Goal: Check status: Check status

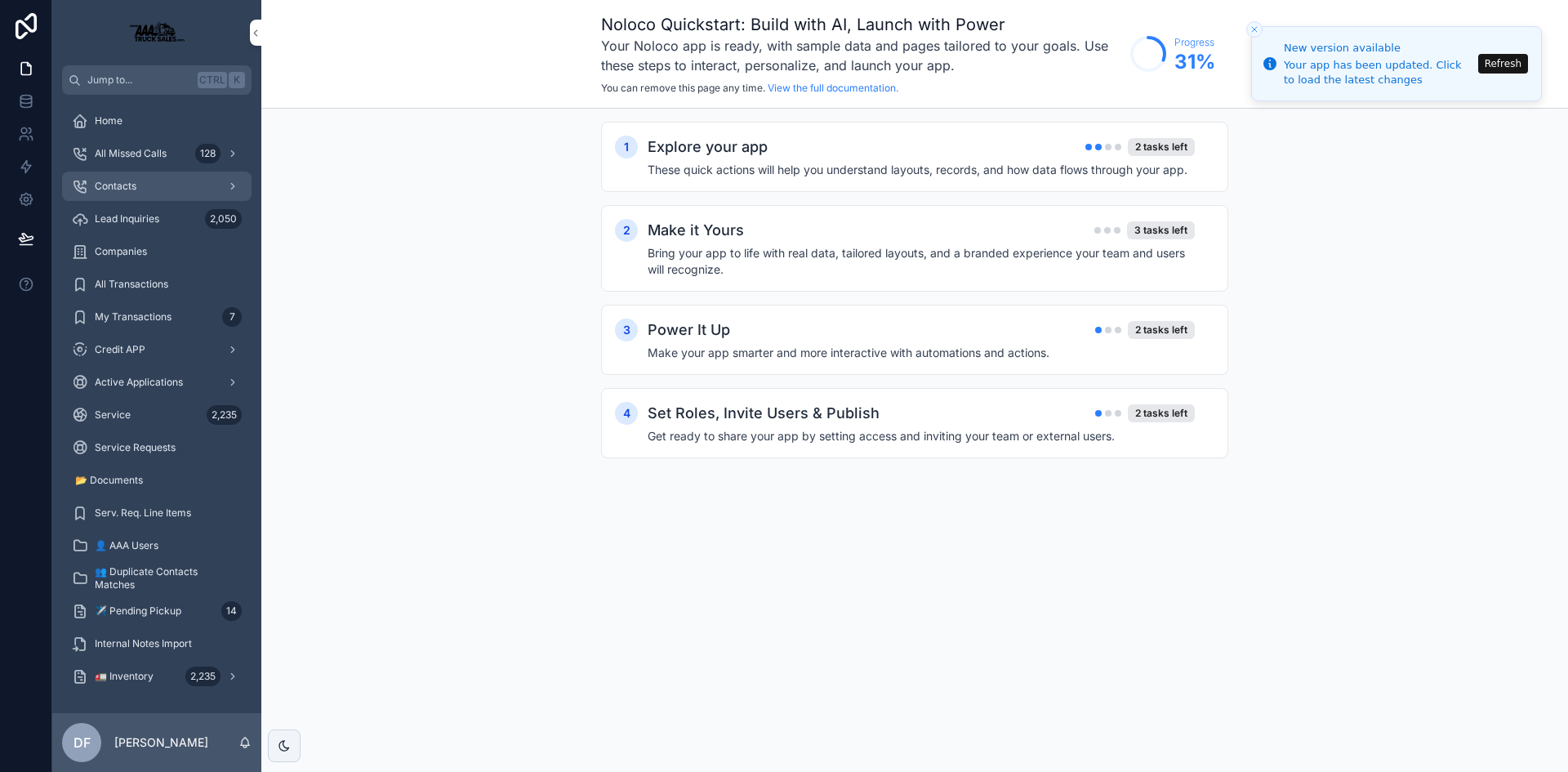
click at [121, 185] on span "Contacts" at bounding box center [115, 186] width 41 height 13
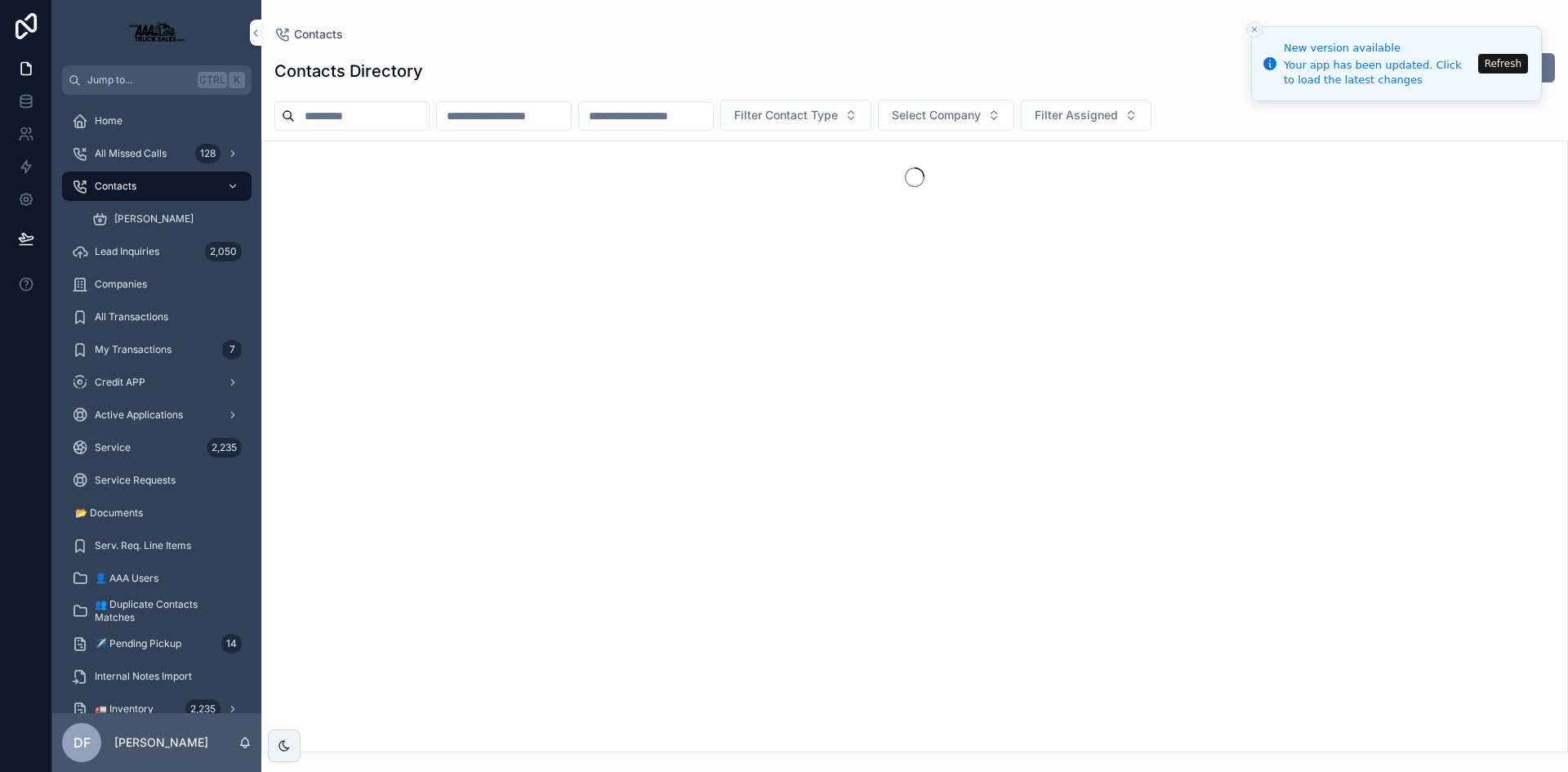
click at [368, 117] on input "scrollable content" at bounding box center [362, 116] width 134 height 23
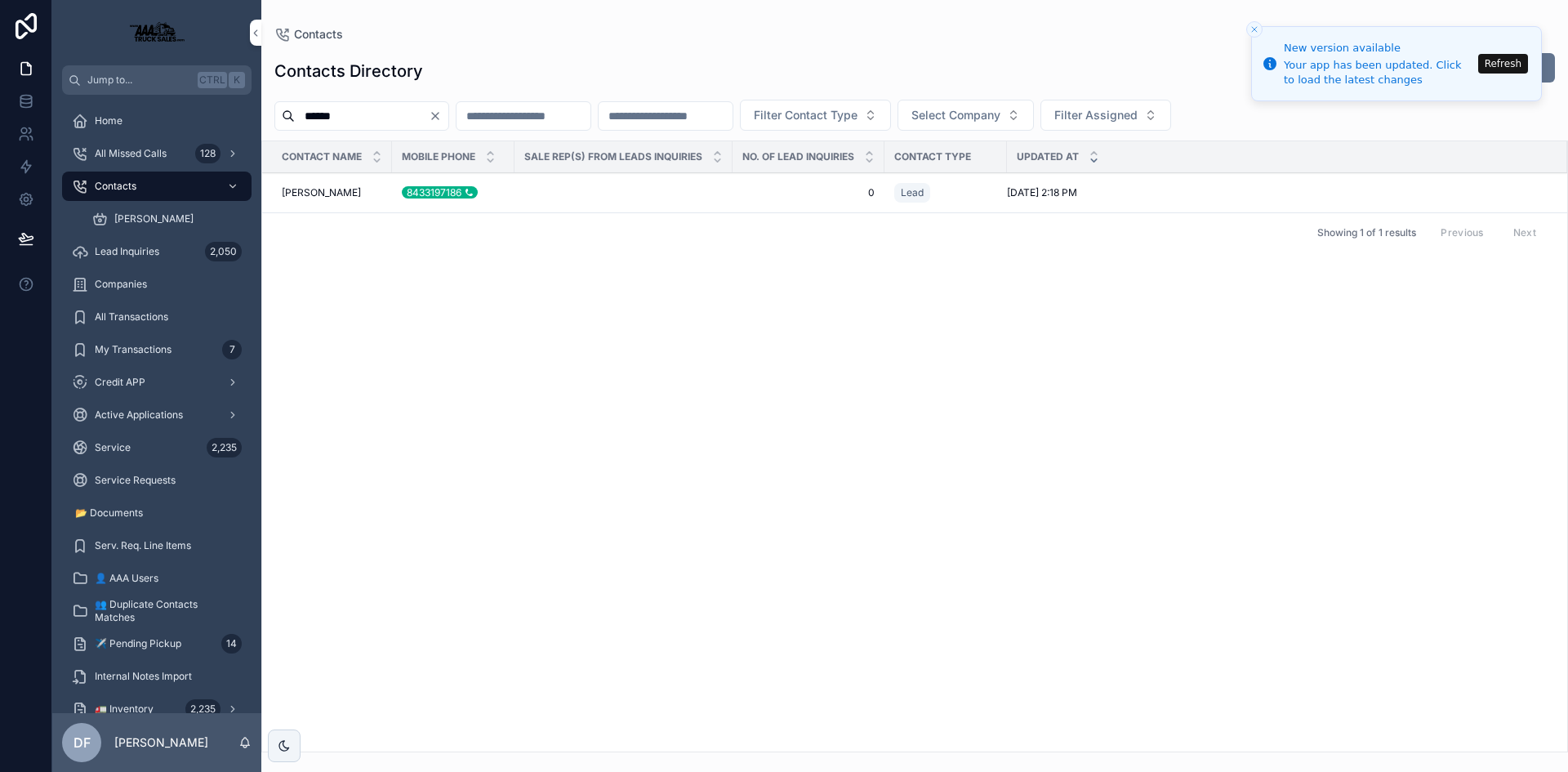
type input "******"
click at [327, 198] on span "[PERSON_NAME]" at bounding box center [321, 192] width 79 height 13
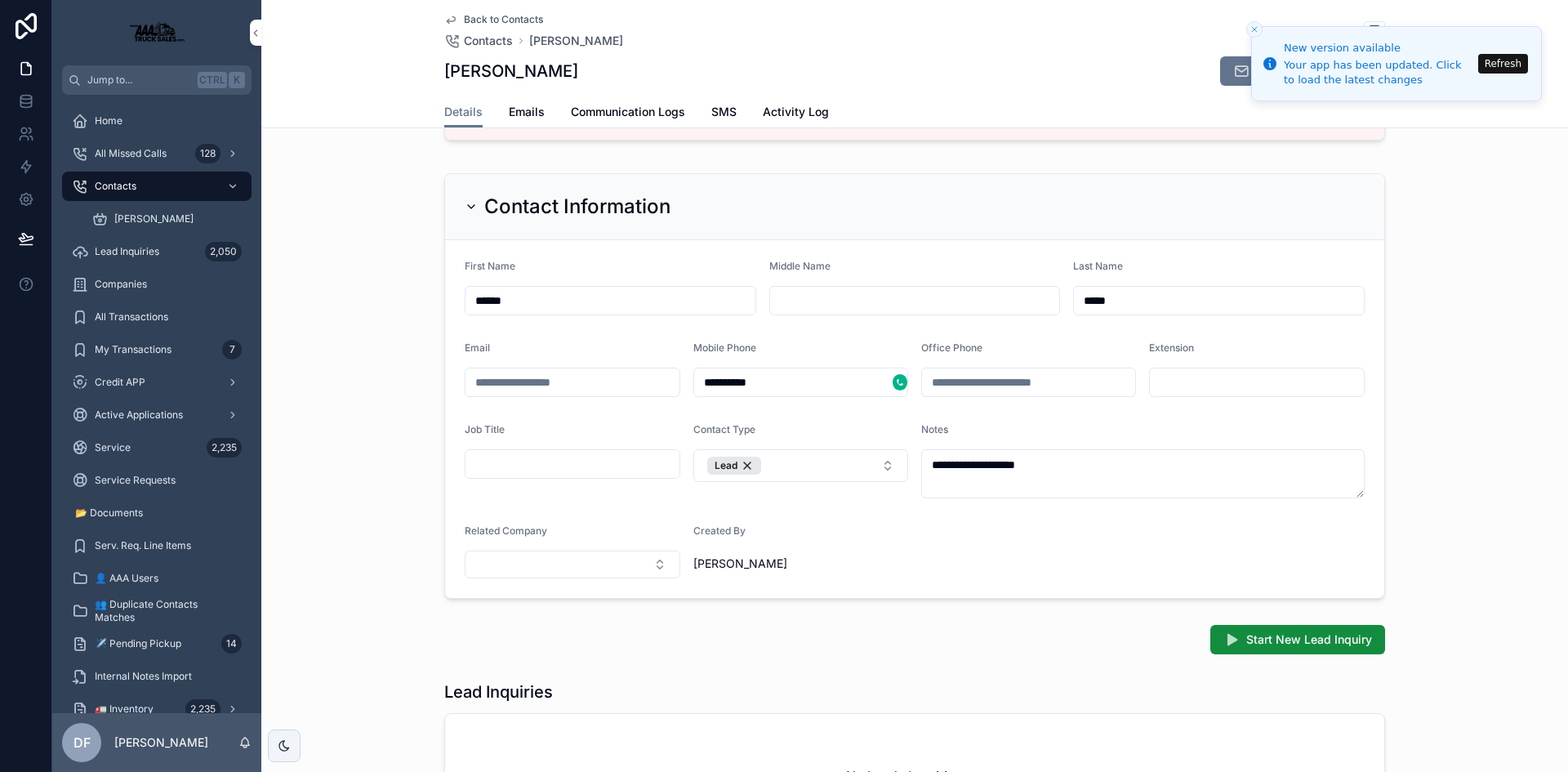
scroll to position [163, 0]
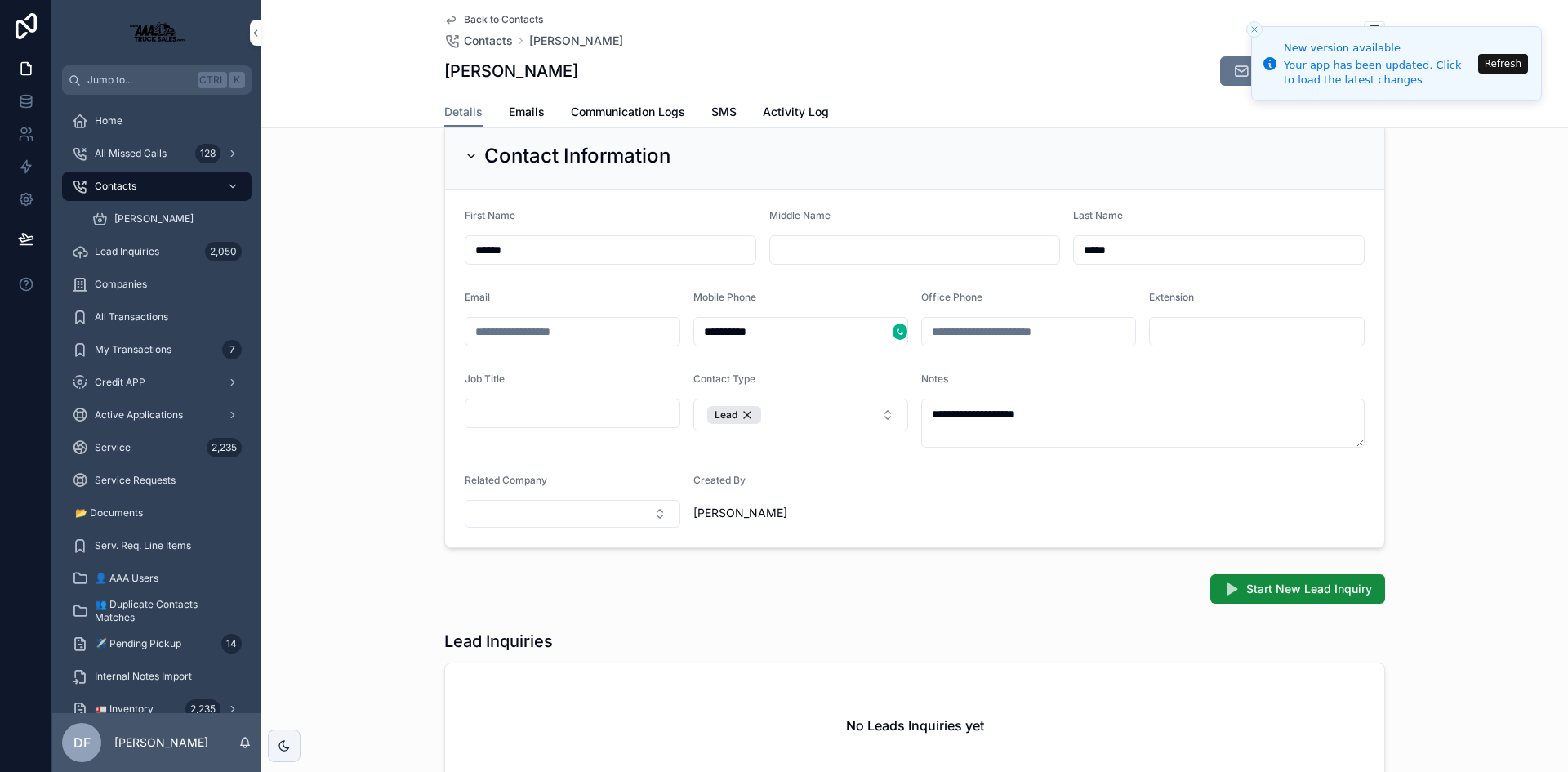
click at [599, 409] on input "scrollable content" at bounding box center [572, 414] width 214 height 23
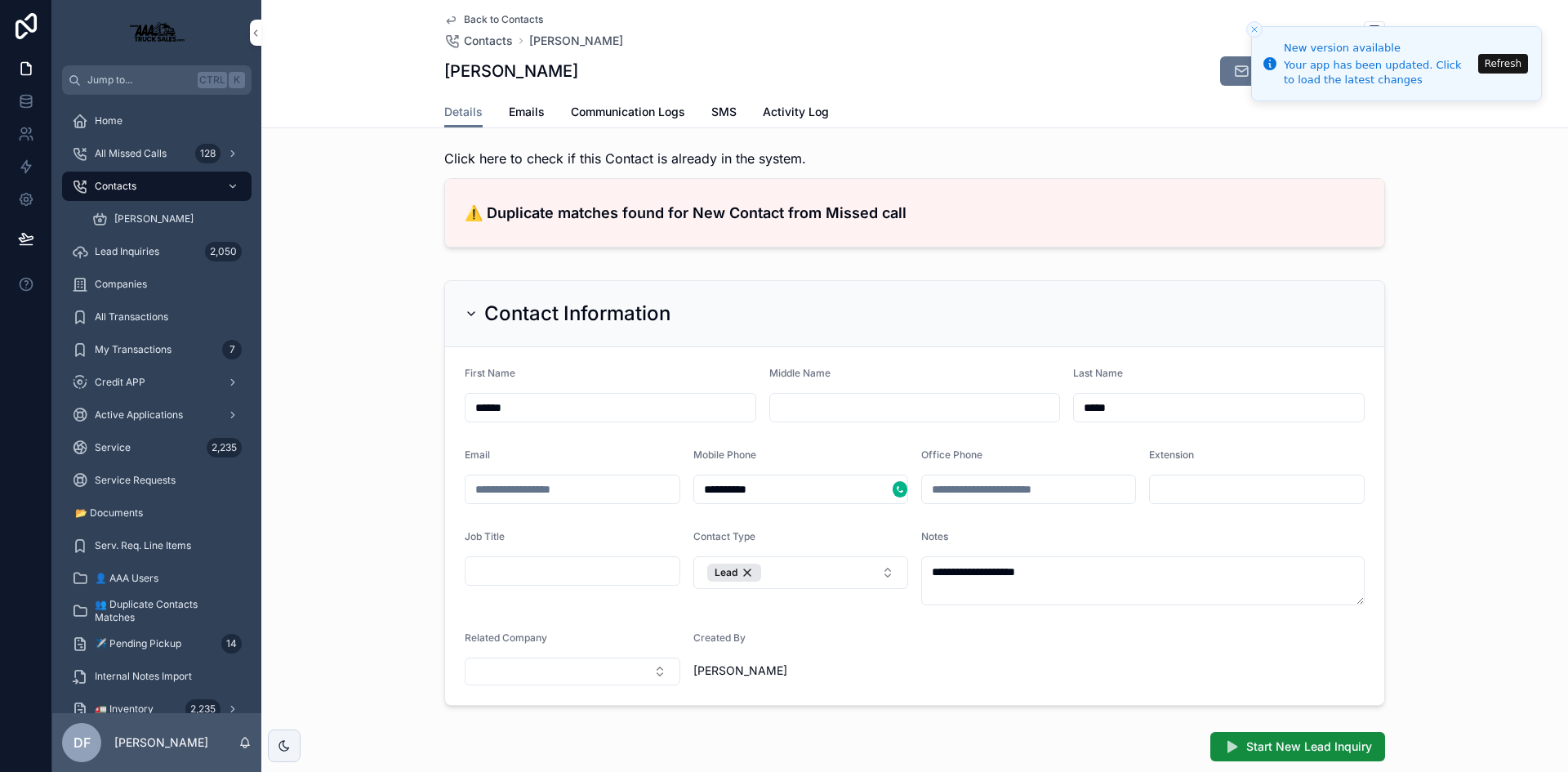
scroll to position [0, 0]
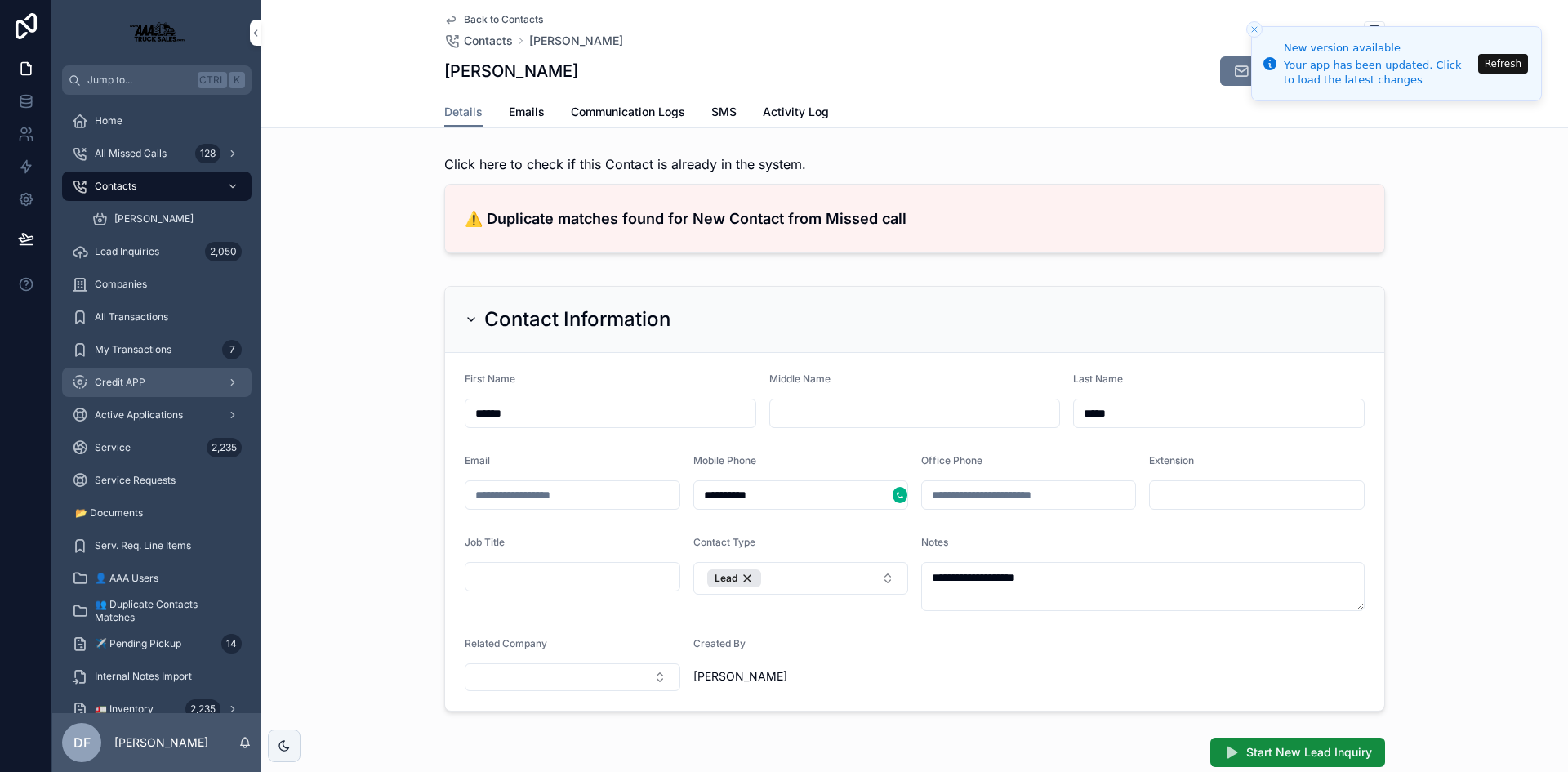
click at [139, 378] on span "Credit APP" at bounding box center [120, 382] width 51 height 13
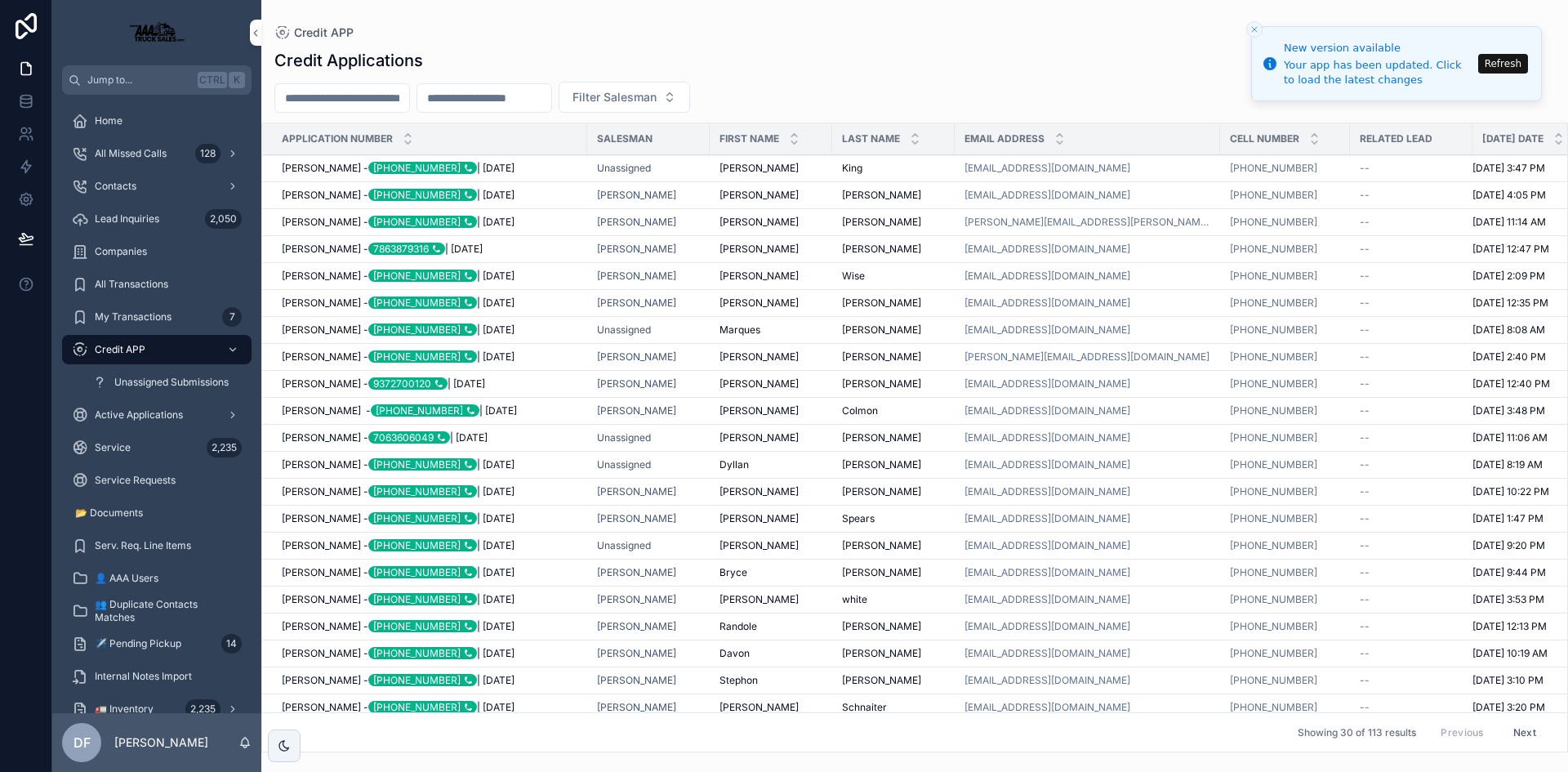
click at [408, 95] on input "scrollable content" at bounding box center [342, 98] width 134 height 23
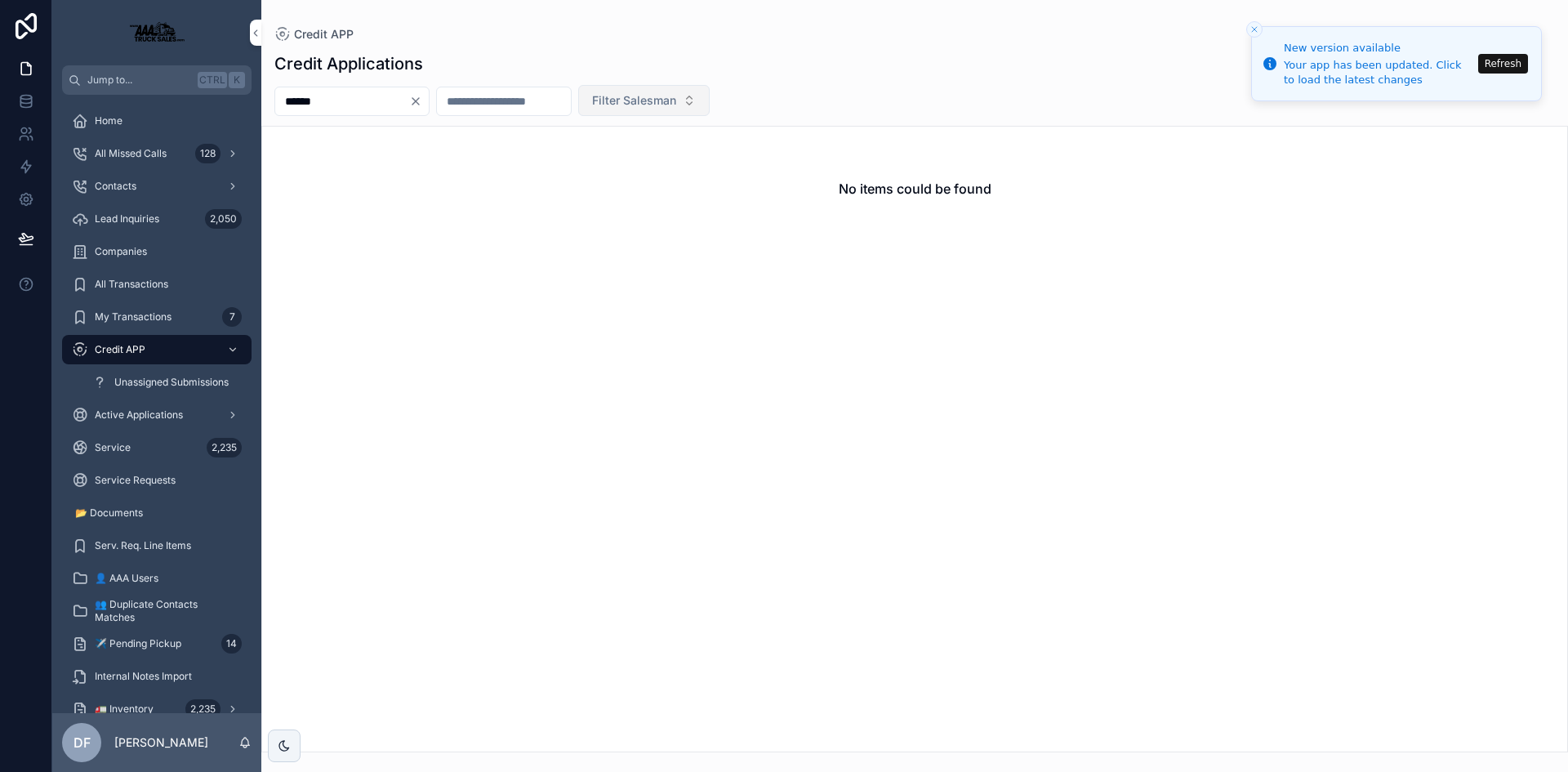
type input "******"
click at [676, 97] on span "Filter Salesman" at bounding box center [634, 100] width 84 height 17
type input "*****"
click at [678, 173] on span "[PERSON_NAME]" at bounding box center [666, 166] width 94 height 17
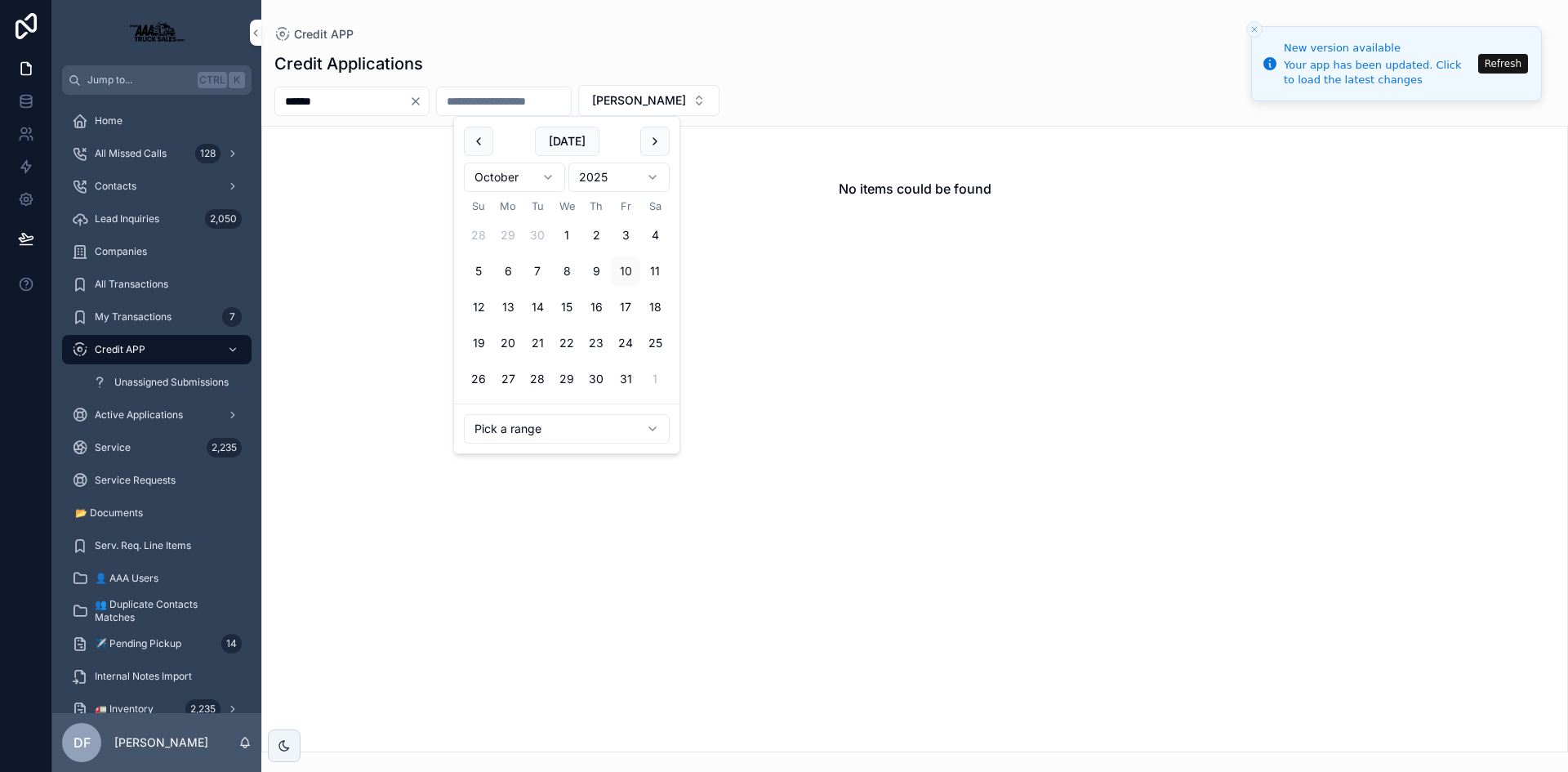
click at [550, 96] on input "scrollable content" at bounding box center [504, 101] width 134 height 23
click at [887, 394] on div "No items could be found" at bounding box center [915, 438] width 1306 height 626
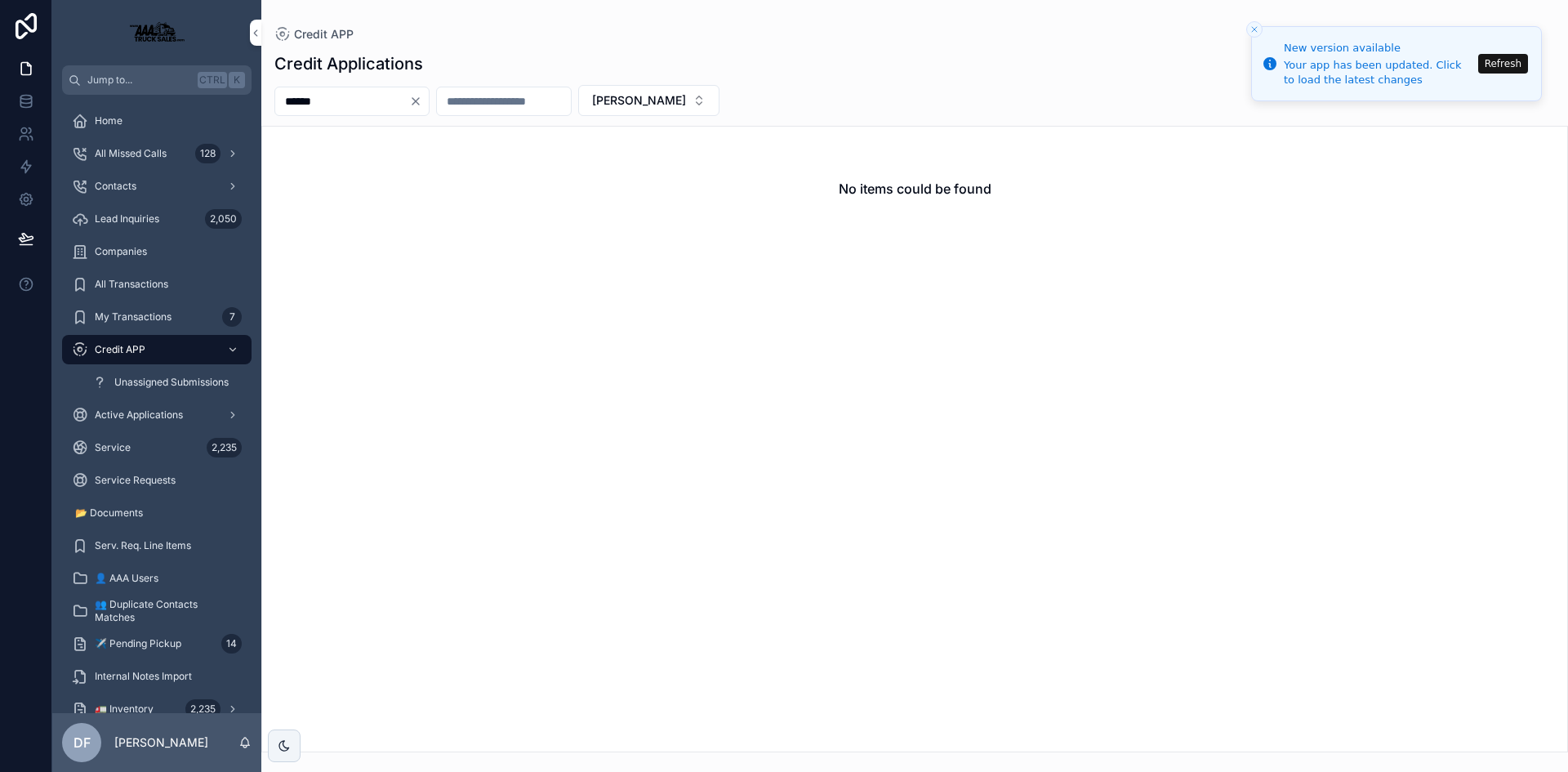
click at [337, 98] on input "******" at bounding box center [342, 101] width 134 height 23
click at [422, 101] on icon "Clear" at bounding box center [415, 101] width 13 height 13
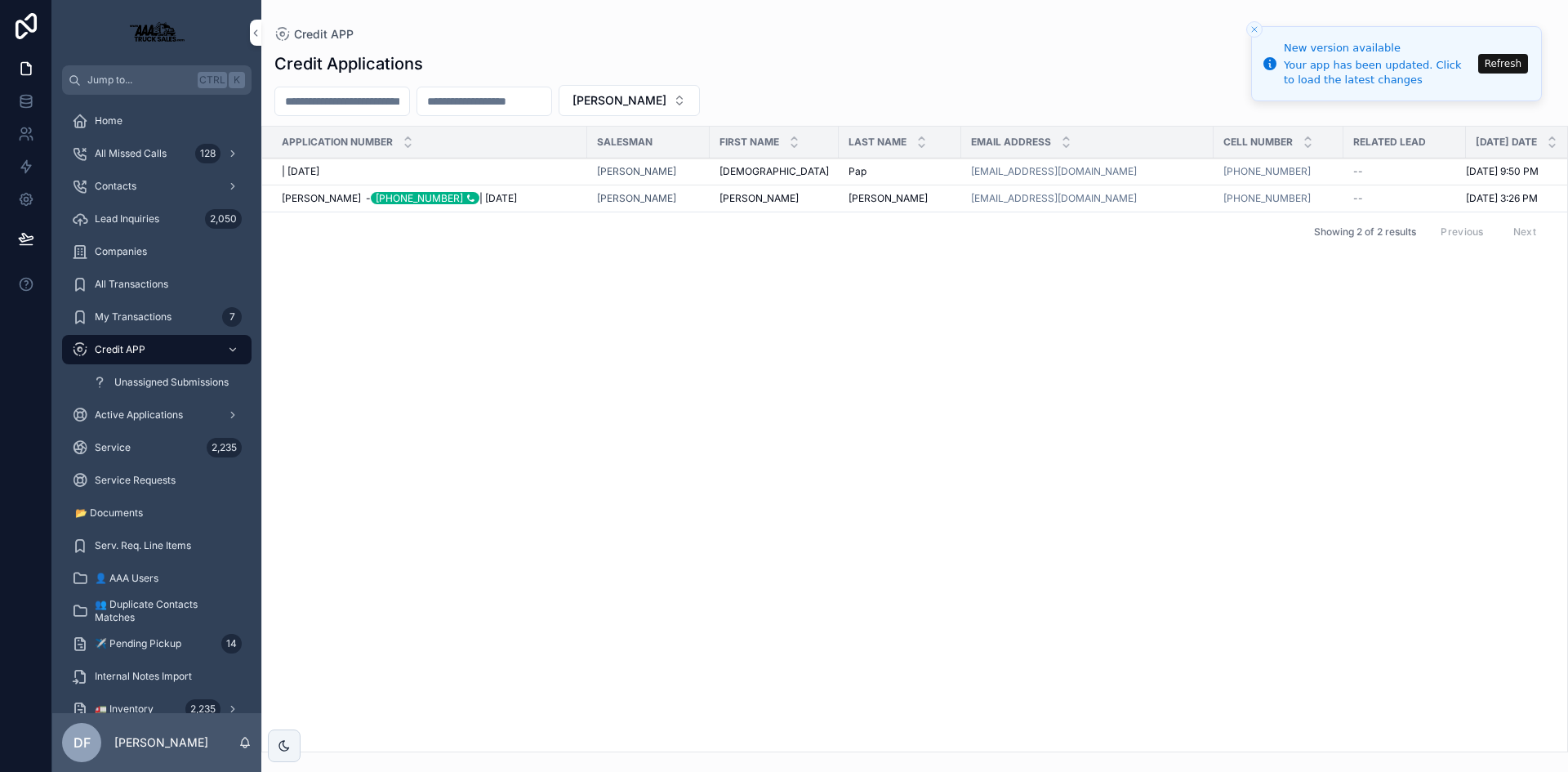
click at [373, 105] on input "scrollable content" at bounding box center [342, 101] width 134 height 23
click at [320, 175] on span "| [DATE]" at bounding box center [300, 171] width 38 height 13
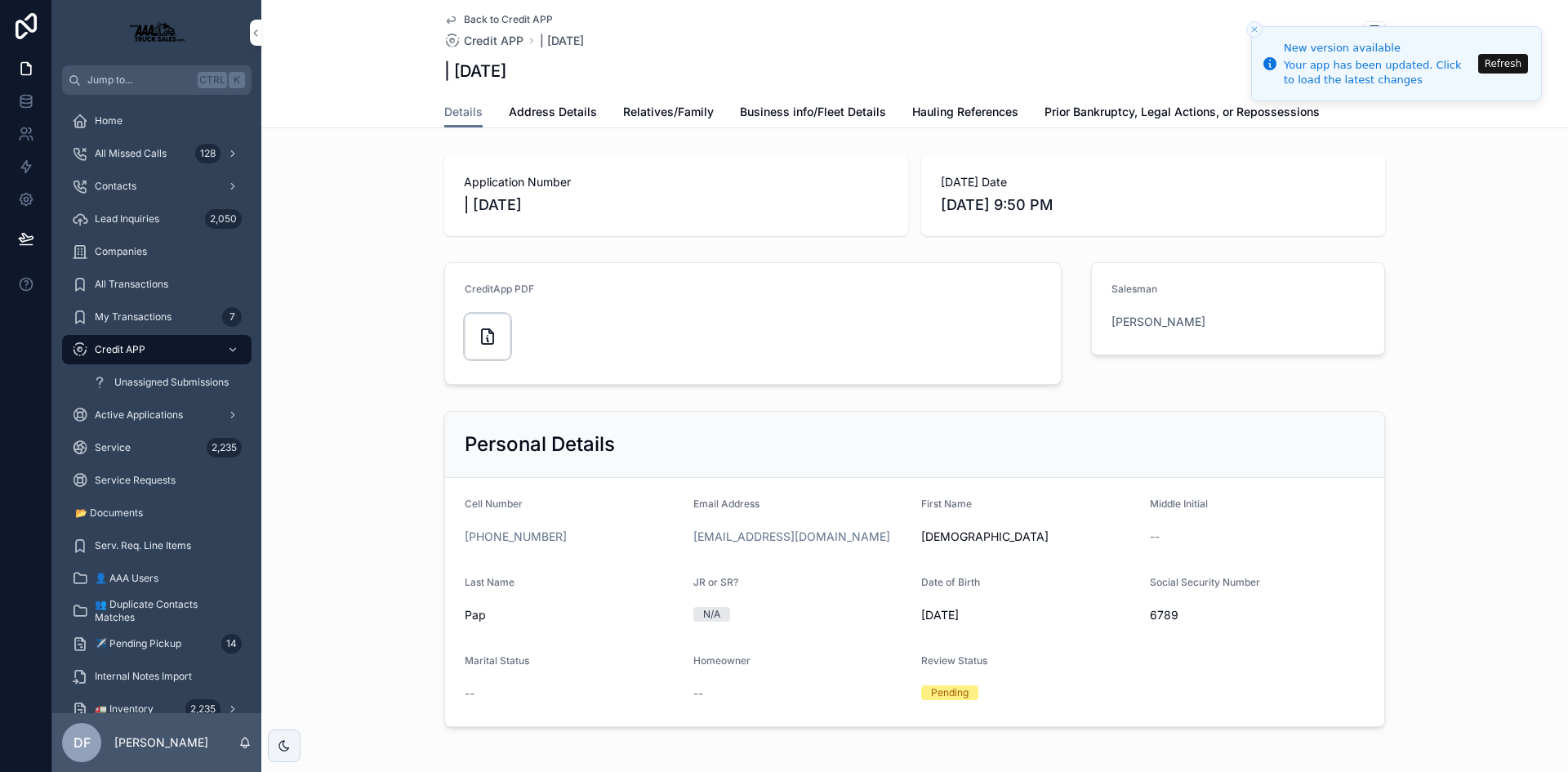
click at [465, 338] on div "scrollable content" at bounding box center [487, 336] width 46 height 46
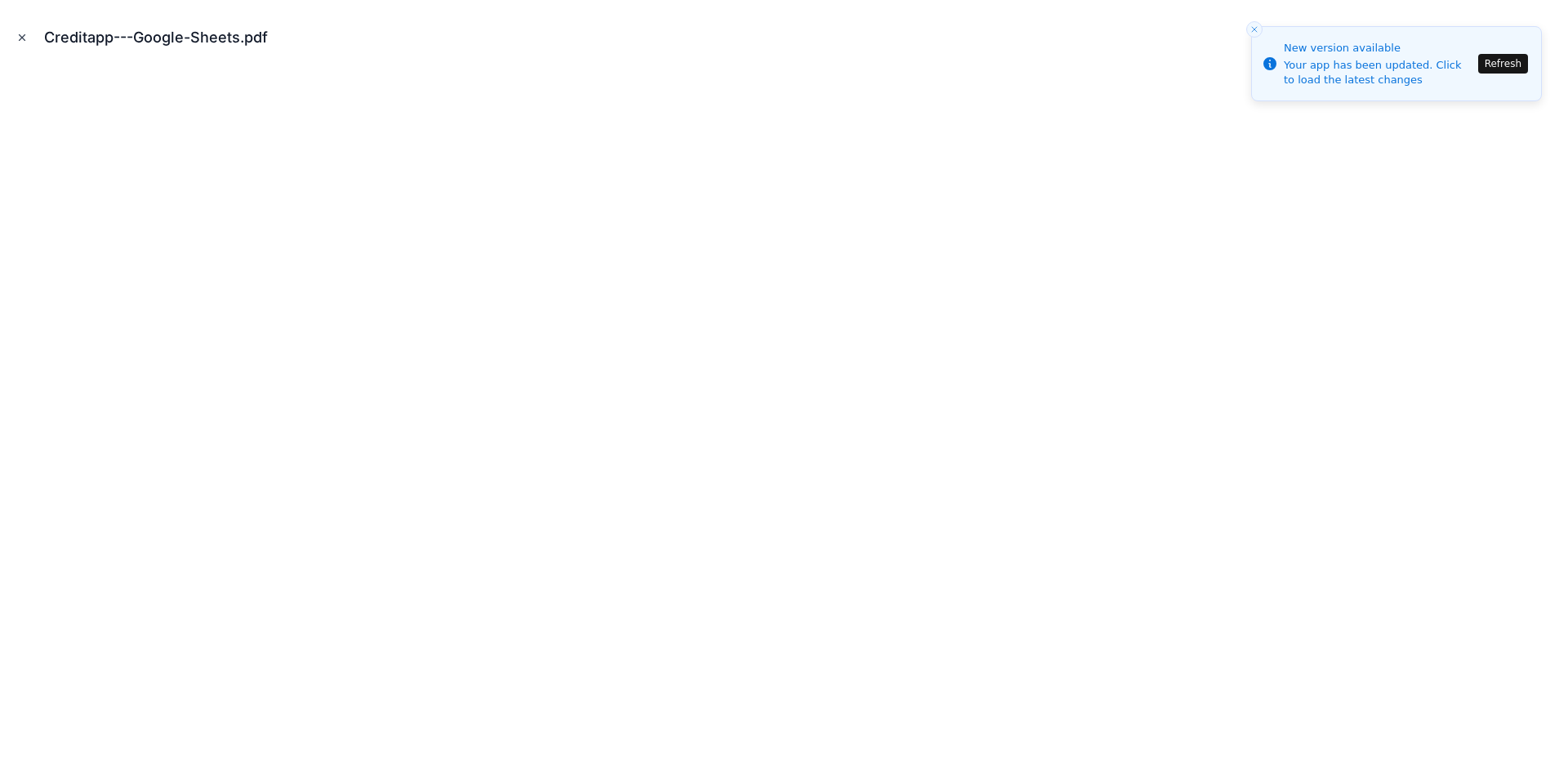
click at [27, 36] on icon "Close modal" at bounding box center [22, 37] width 11 height 11
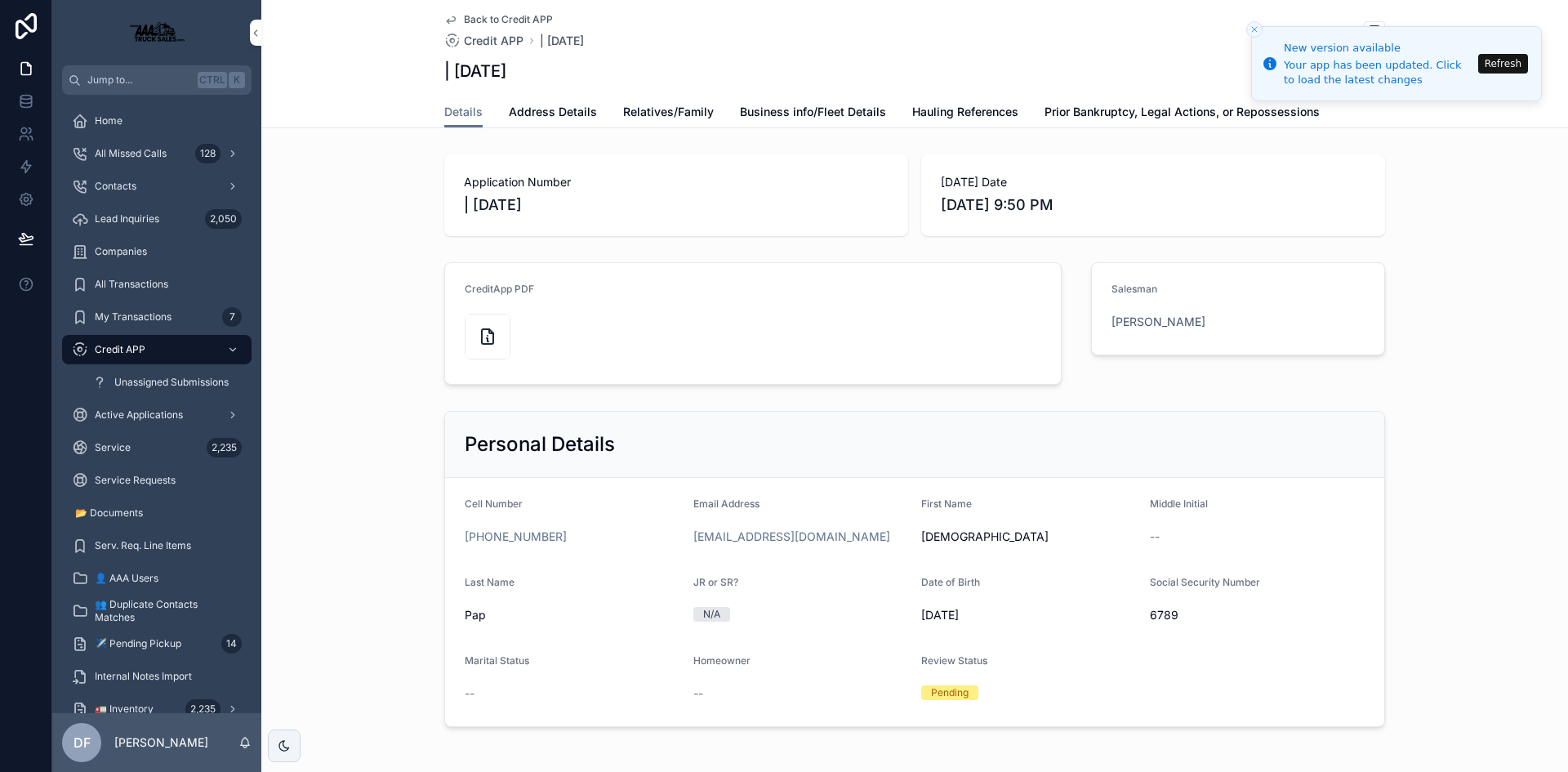
click at [120, 348] on span "Credit APP" at bounding box center [120, 350] width 51 height 13
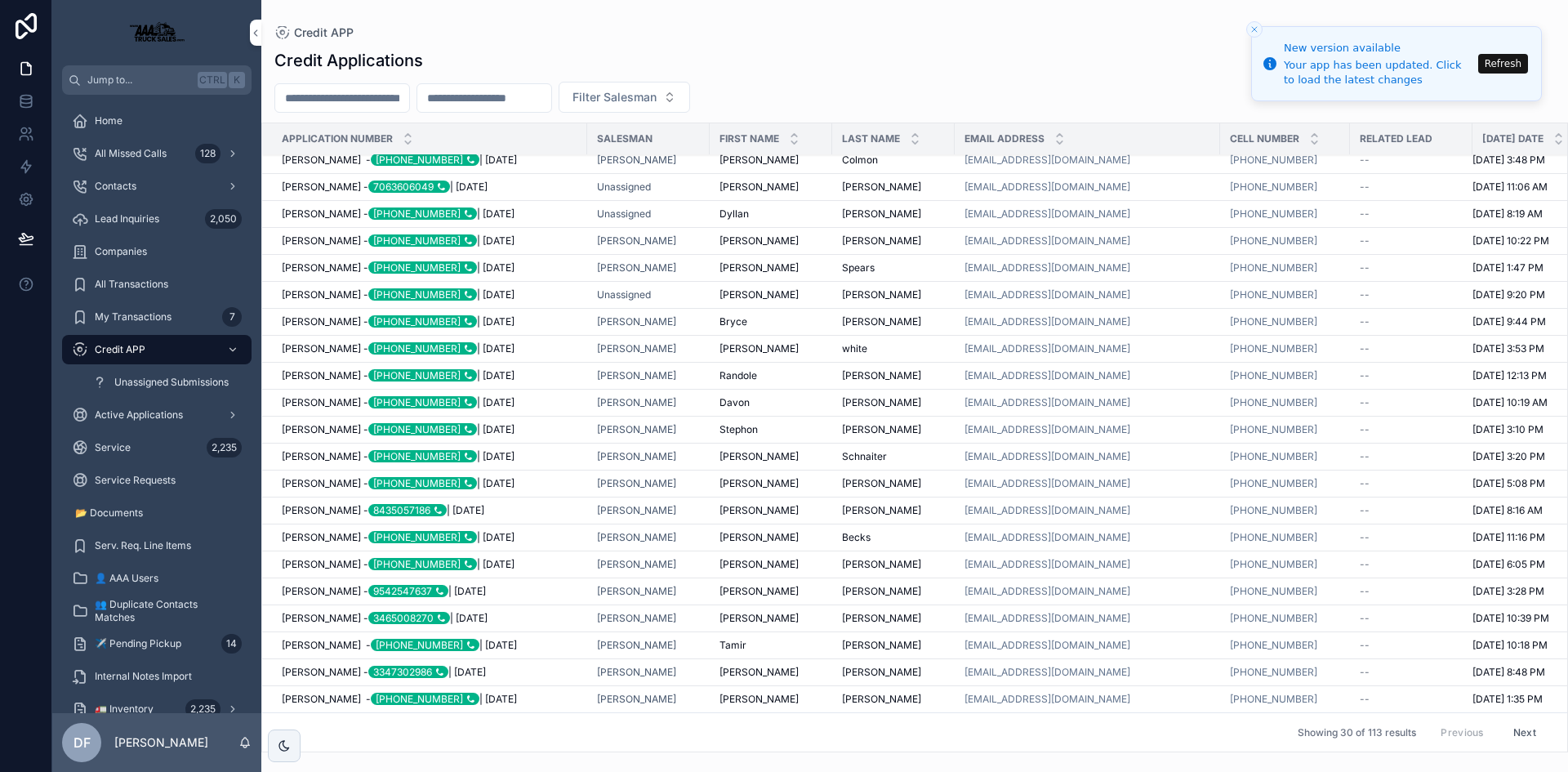
scroll to position [263, 0]
